Goal: Task Accomplishment & Management: Manage account settings

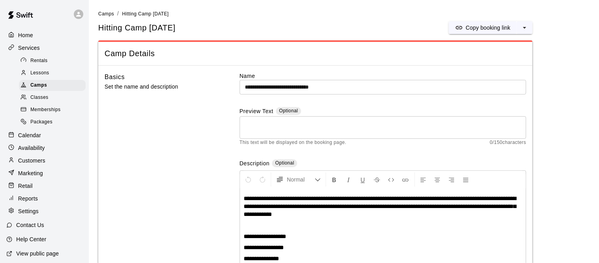
scroll to position [88, 0]
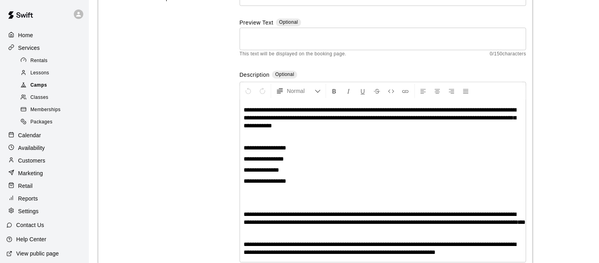
click at [45, 87] on span "Camps" at bounding box center [38, 85] width 17 height 8
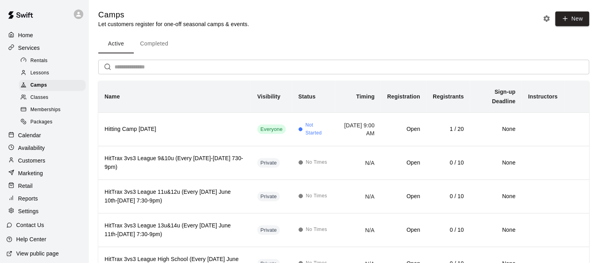
click at [31, 135] on p "Calendar" at bounding box center [29, 135] width 23 height 8
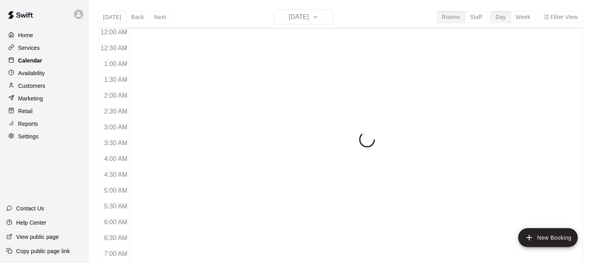
scroll to position [515, 0]
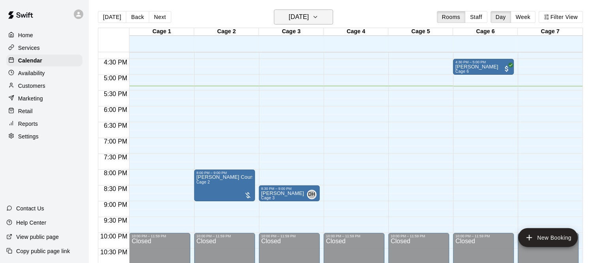
click at [309, 19] on h6 "[DATE]" at bounding box center [299, 16] width 20 height 11
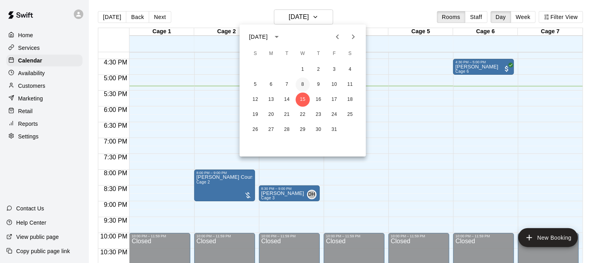
click at [301, 81] on button "8" at bounding box center [303, 84] width 14 height 14
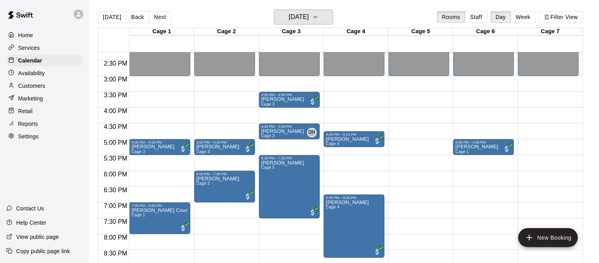
scroll to position [449, 0]
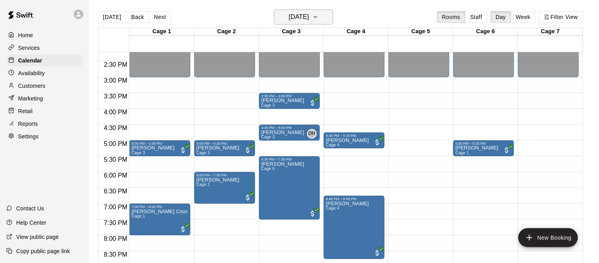
click at [321, 10] on button "[DATE]" at bounding box center [303, 16] width 59 height 15
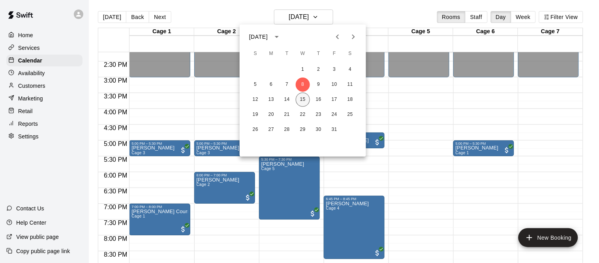
click at [305, 94] on button "15" at bounding box center [303, 99] width 14 height 14
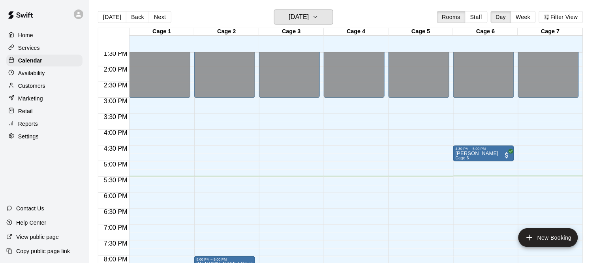
scroll to position [477, 0]
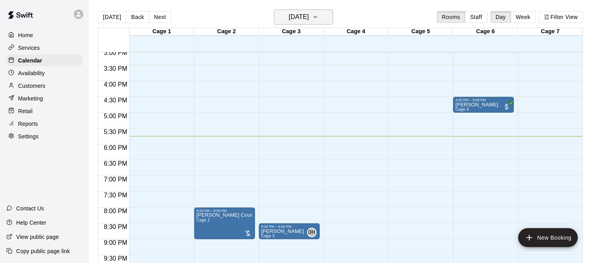
click at [309, 22] on h6 "[DATE]" at bounding box center [299, 16] width 20 height 11
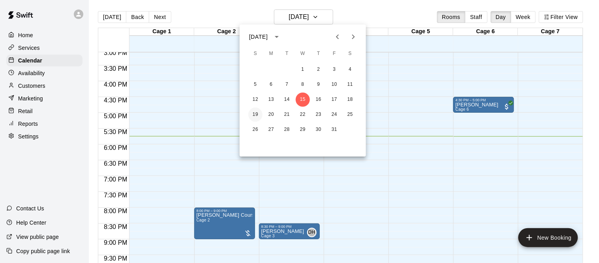
click at [257, 115] on button "19" at bounding box center [255, 114] width 14 height 14
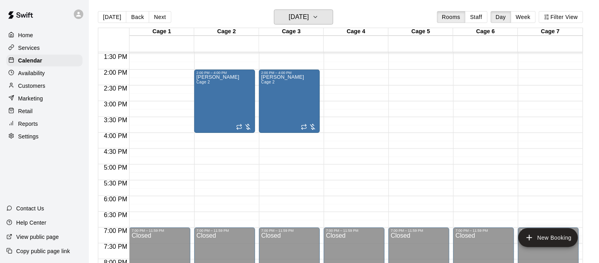
scroll to position [419, 0]
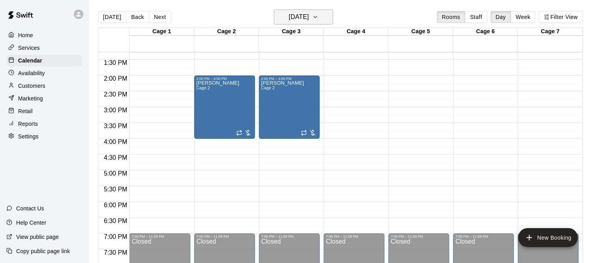
click at [297, 11] on h6 "[DATE]" at bounding box center [299, 16] width 20 height 11
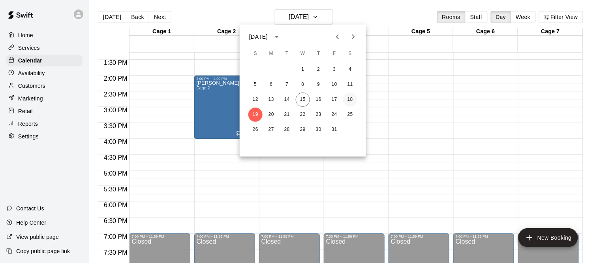
click at [347, 99] on button "18" at bounding box center [350, 99] width 14 height 14
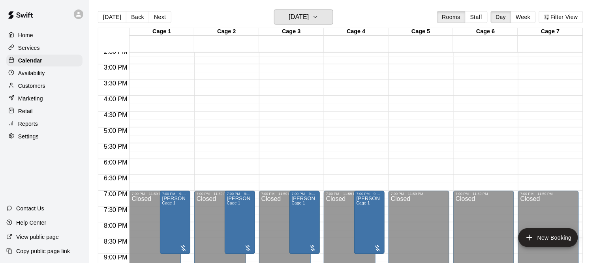
scroll to position [466, 0]
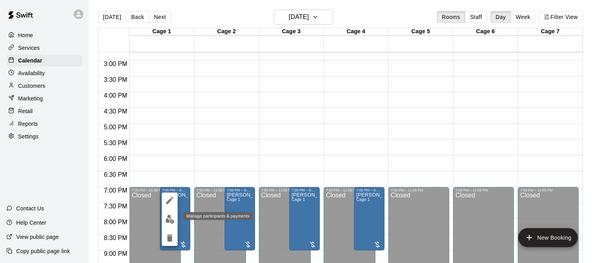
click at [173, 219] on img "edit" at bounding box center [169, 218] width 9 height 9
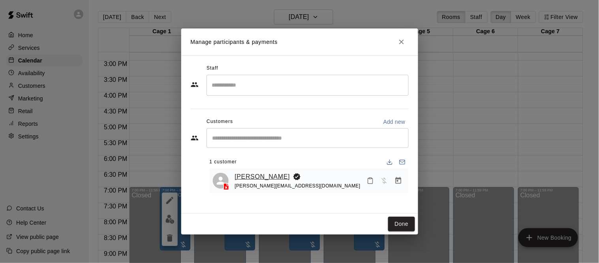
click at [251, 174] on link "[PERSON_NAME]" at bounding box center [262, 176] width 55 height 10
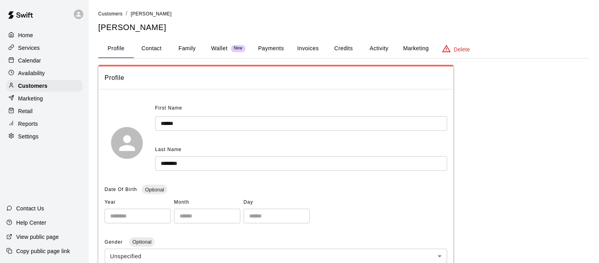
click at [152, 45] on button "Contact" at bounding box center [152, 48] width 36 height 19
select select "**"
